Goal: Task Accomplishment & Management: Use online tool/utility

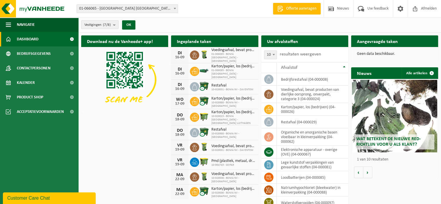
click at [31, 39] on span "Dashboard" at bounding box center [28, 39] width 22 height 15
click at [26, 24] on span "Navigatie" at bounding box center [26, 24] width 18 height 15
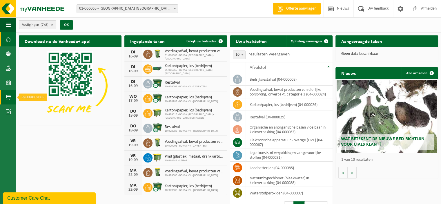
click at [8, 98] on span at bounding box center [8, 97] width 5 height 15
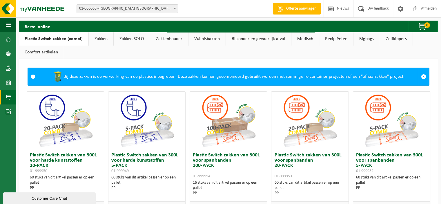
click at [8, 97] on span at bounding box center [8, 97] width 5 height 15
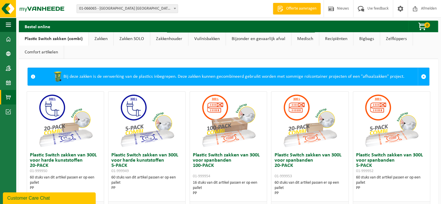
click at [7, 96] on span at bounding box center [8, 97] width 5 height 15
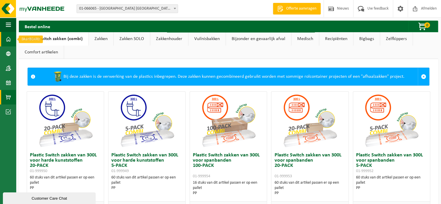
click at [7, 39] on span at bounding box center [8, 39] width 5 height 15
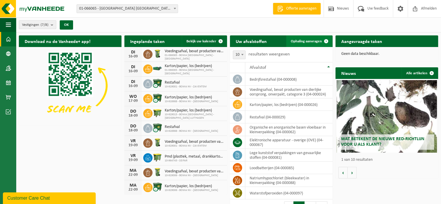
click at [312, 41] on span "Ophaling aanvragen" at bounding box center [306, 41] width 31 height 4
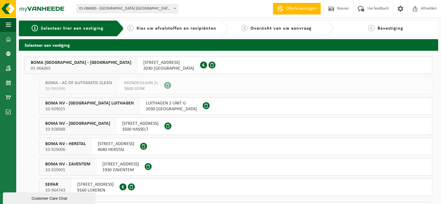
click at [137, 64] on div "NOORDERLAAN 131 2030 ANTWERPEN 0422.029.182" at bounding box center [168, 65] width 63 height 17
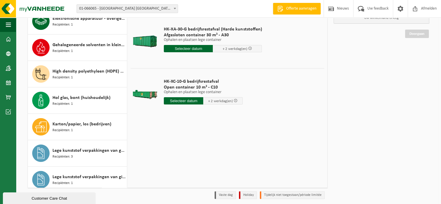
scroll to position [145, 0]
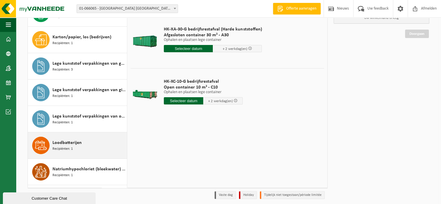
click at [67, 144] on span "Loodbatterijen" at bounding box center [67, 142] width 29 height 7
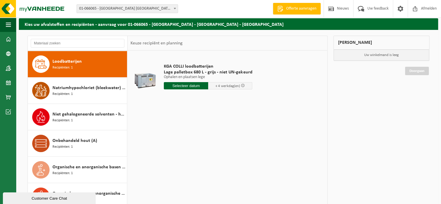
scroll to position [0, 0]
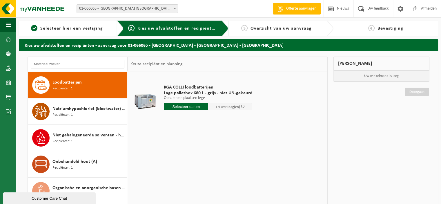
click at [187, 106] on input "text" at bounding box center [186, 106] width 44 height 7
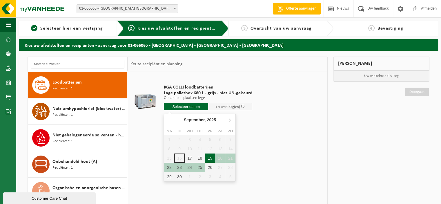
click at [211, 158] on div "19" at bounding box center [210, 157] width 10 height 9
type input "Van 2025-09-19"
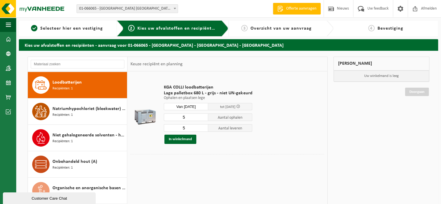
click at [187, 117] on input "5" at bounding box center [186, 117] width 44 height 8
click at [202, 118] on input "4" at bounding box center [186, 117] width 44 height 8
click at [202, 118] on input "3" at bounding box center [186, 117] width 44 height 8
type input "2"
click at [202, 118] on input "2" at bounding box center [186, 117] width 44 height 8
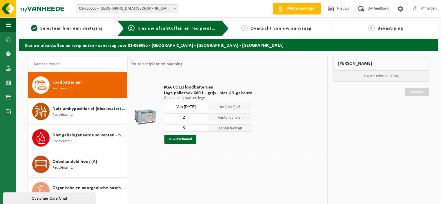
click at [197, 132] on div "2 Aantal ophalen 5 Aantal leveren In winkelmand" at bounding box center [208, 128] width 88 height 31
click at [202, 130] on input "5" at bounding box center [186, 128] width 44 height 8
click at [203, 129] on input "4" at bounding box center [186, 128] width 44 height 8
click at [203, 129] on input "3" at bounding box center [186, 128] width 44 height 8
type input "2"
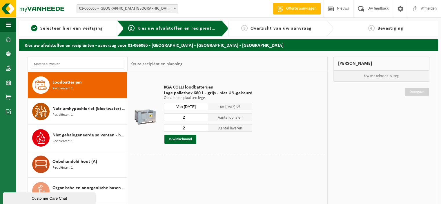
click at [203, 129] on input "2" at bounding box center [186, 128] width 44 height 8
click at [184, 140] on button "In winkelmand" at bounding box center [180, 139] width 32 height 9
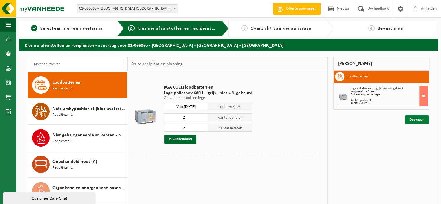
click at [415, 119] on link "Doorgaan" at bounding box center [417, 119] width 24 height 8
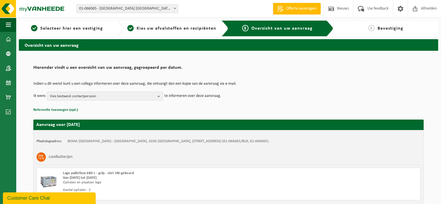
click at [95, 95] on span "Kies bestaand contactpersoon" at bounding box center [102, 96] width 105 height 9
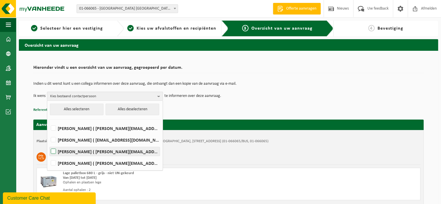
click at [92, 151] on label "Vincent Vanthournout ( vincent.vanthournout@boma.be )" at bounding box center [105, 151] width 110 height 9
click at [49, 144] on input "Vincent Vanthournout ( vincent.vanthournout@boma.be )" at bounding box center [48, 144] width 0 height 0
checkbox input "true"
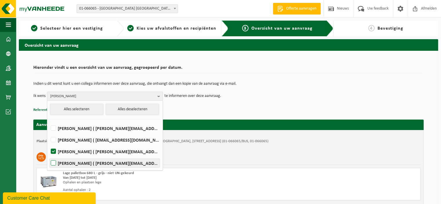
click at [58, 162] on label "WALTER WINDEY ( walter.windey@boma.be )" at bounding box center [105, 163] width 110 height 9
click at [49, 156] on input "WALTER WINDEY ( walter.windey@boma.be )" at bounding box center [48, 155] width 0 height 0
checkbox input "true"
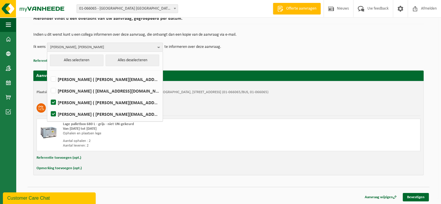
click at [172, 132] on div "Ophalen en plaatsen lege" at bounding box center [157, 133] width 189 height 5
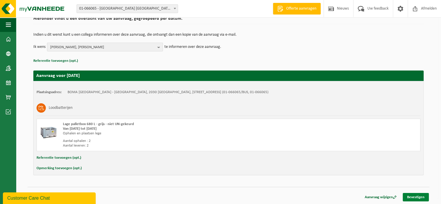
click at [413, 196] on link "Bevestigen" at bounding box center [416, 197] width 26 height 8
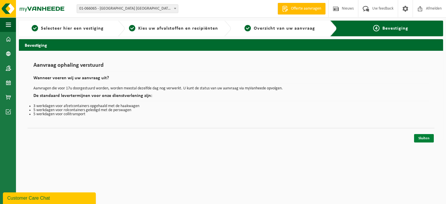
click at [421, 140] on link "Sluiten" at bounding box center [424, 138] width 20 height 8
